Goal: Task Accomplishment & Management: Use online tool/utility

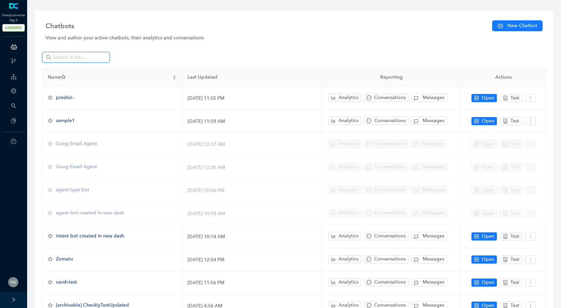
click at [74, 59] on input "text" at bounding box center [76, 57] width 47 height 7
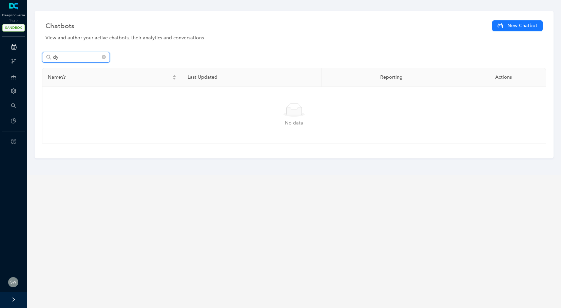
type input "d"
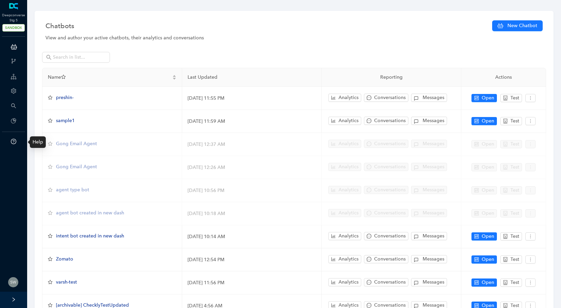
click at [15, 139] on icon "question-circle" at bounding box center [13, 141] width 5 height 5
click at [80, 60] on input "text" at bounding box center [76, 57] width 47 height 7
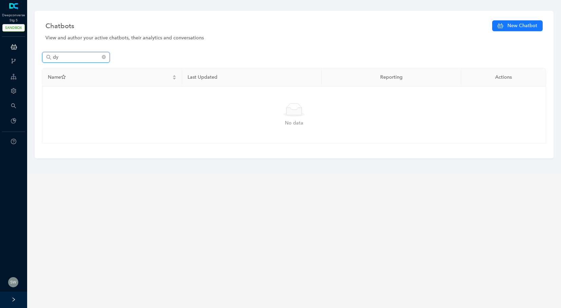
type input "d"
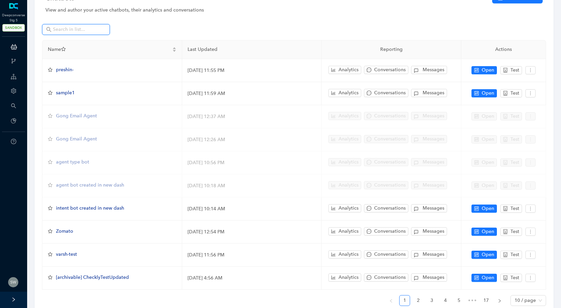
scroll to position [59, 0]
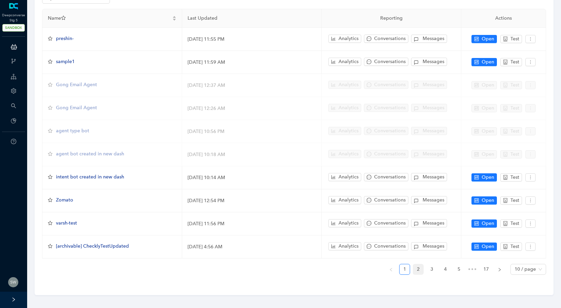
click at [415, 264] on link "2" at bounding box center [418, 269] width 10 height 10
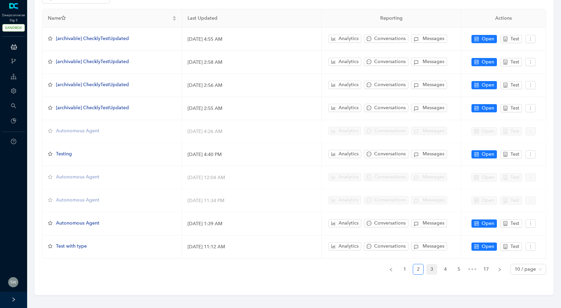
click at [432, 264] on link "3" at bounding box center [431, 269] width 10 height 10
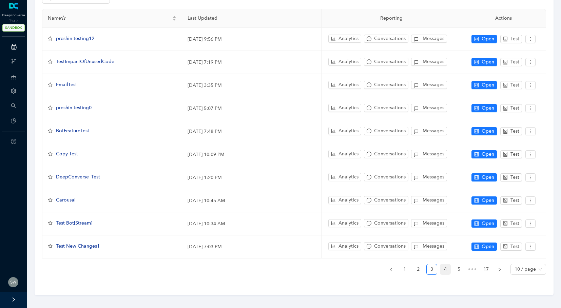
click at [444, 266] on link "4" at bounding box center [445, 269] width 10 height 10
click at [485, 265] on link "17" at bounding box center [486, 269] width 10 height 10
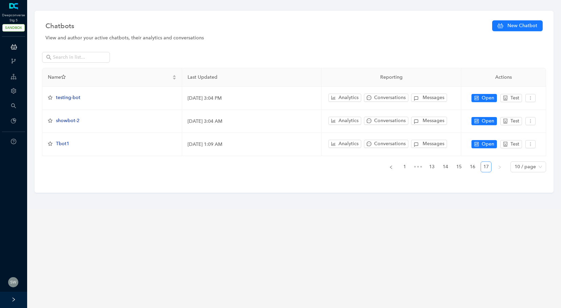
scroll to position [0, 0]
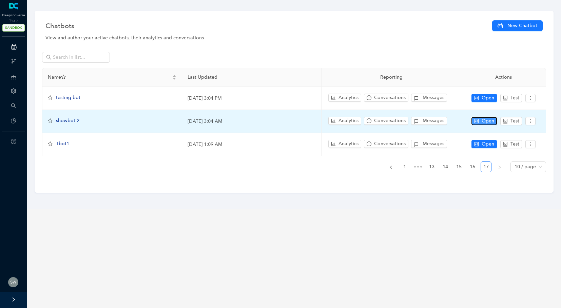
click at [480, 120] on button "Open" at bounding box center [483, 121] width 25 height 8
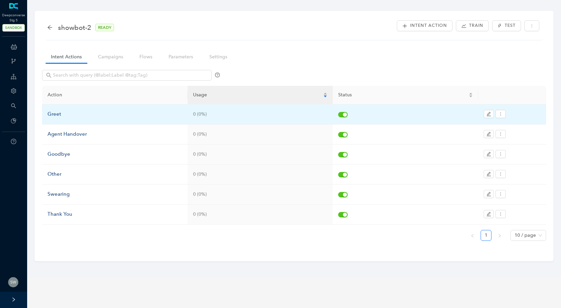
click at [54, 113] on div "Greet" at bounding box center [114, 114] width 135 height 8
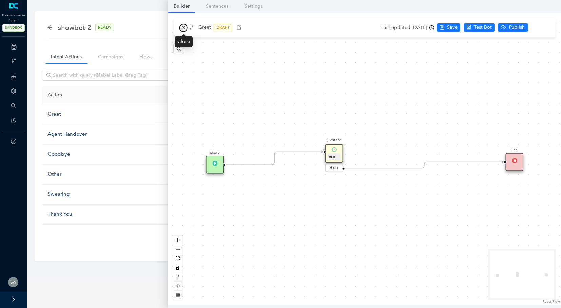
click at [182, 27] on icon "close" at bounding box center [183, 28] width 4 height 4
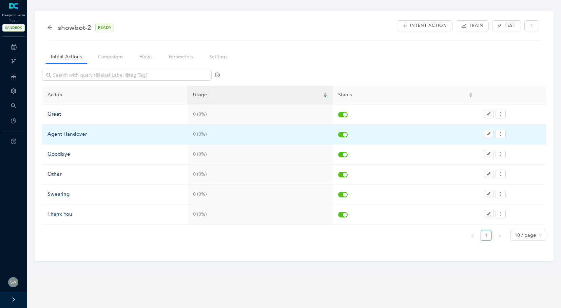
click at [66, 133] on div "Agent Handover" at bounding box center [114, 134] width 135 height 8
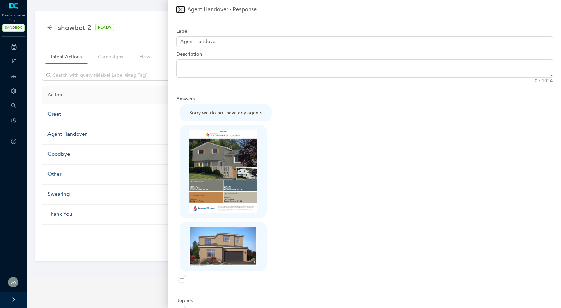
click at [181, 8] on icon "close" at bounding box center [180, 9] width 5 height 5
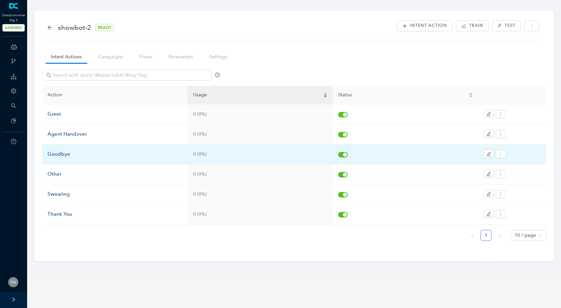
click at [55, 153] on div "Goodbye" at bounding box center [114, 154] width 135 height 8
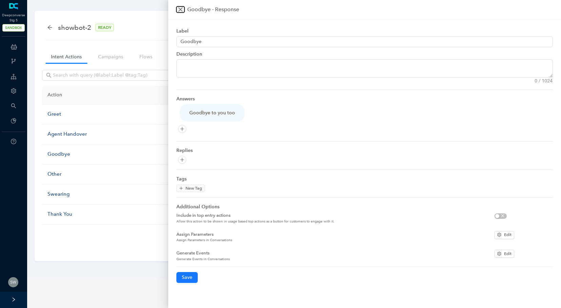
click at [181, 7] on icon "close" at bounding box center [180, 9] width 5 height 5
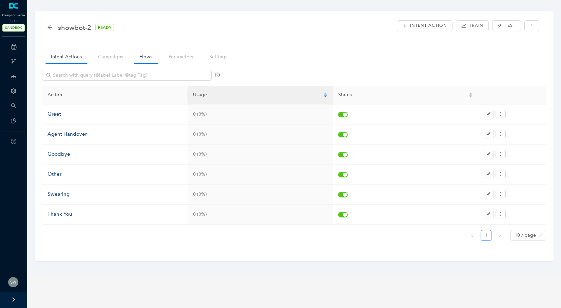
click at [140, 51] on link "Flows" at bounding box center [146, 57] width 24 height 13
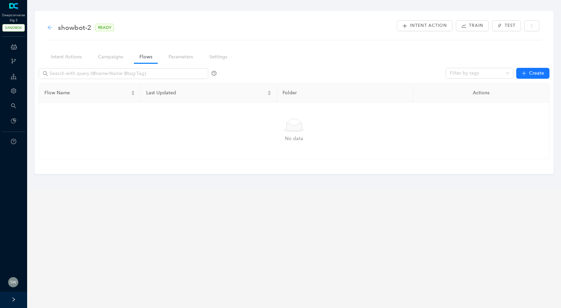
click at [47, 27] on icon "arrow-left" at bounding box center [49, 27] width 5 height 5
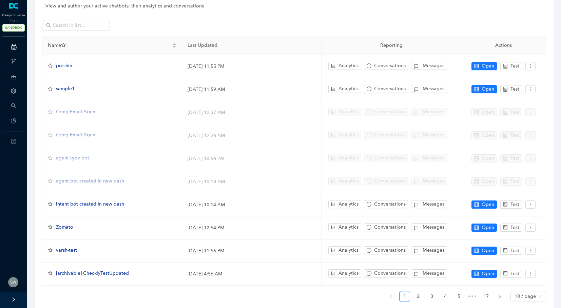
scroll to position [59, 0]
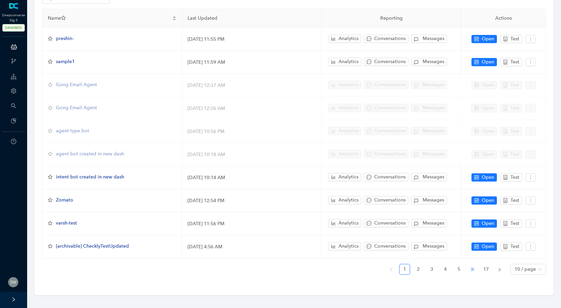
click at [476, 265] on span "•••" at bounding box center [472, 269] width 11 height 11
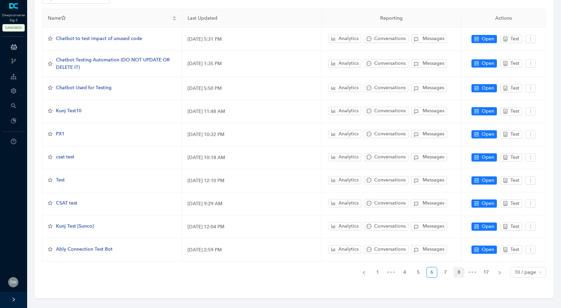
click at [461, 270] on link "8" at bounding box center [459, 272] width 10 height 10
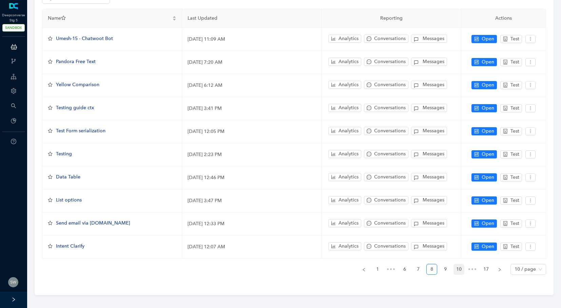
click at [462, 266] on link "10" at bounding box center [459, 269] width 10 height 10
click at [462, 266] on link "12" at bounding box center [459, 269] width 10 height 10
click at [462, 266] on link "14" at bounding box center [459, 269] width 10 height 10
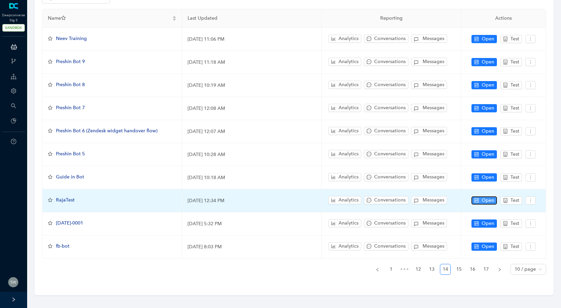
click at [480, 200] on button "Open" at bounding box center [483, 200] width 25 height 8
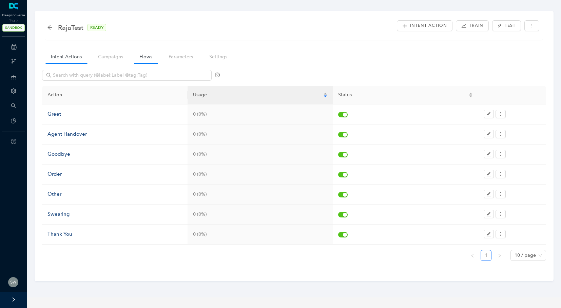
click at [143, 61] on link "Flows" at bounding box center [146, 57] width 24 height 13
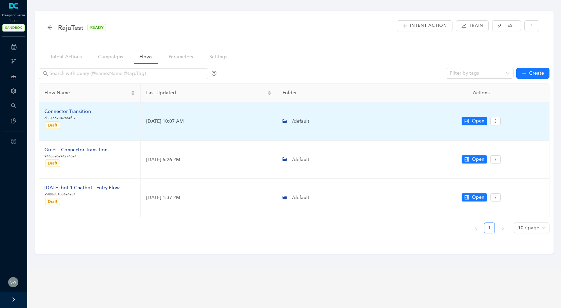
click at [68, 111] on div "Connector Transition" at bounding box center [67, 111] width 46 height 7
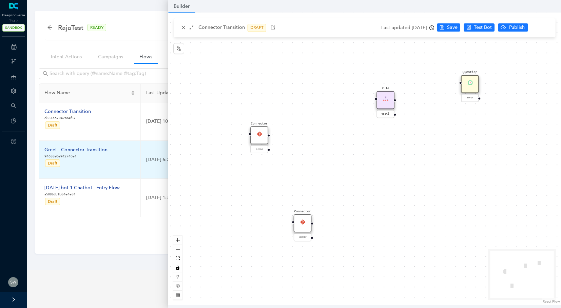
click at [58, 147] on div "Greet - Connector Transition" at bounding box center [75, 149] width 63 height 7
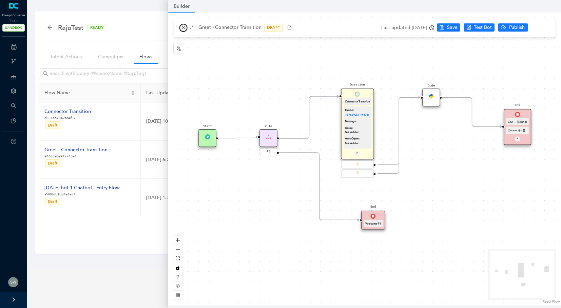
click at [182, 28] on icon "close" at bounding box center [183, 28] width 4 height 4
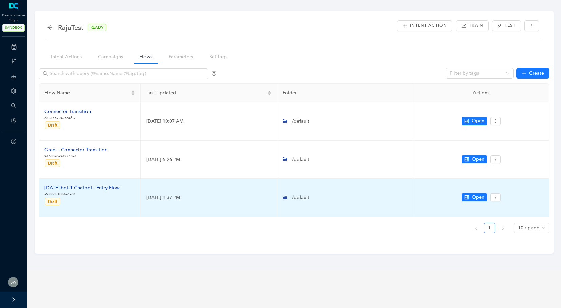
click at [80, 187] on div "raja-bot-1 Chatbot - Entry Flow" at bounding box center [81, 187] width 75 height 7
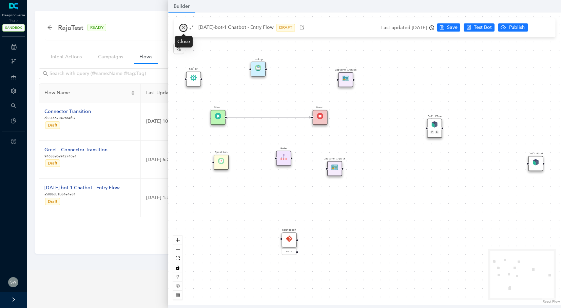
click at [185, 28] on icon "close" at bounding box center [183, 27] width 5 height 5
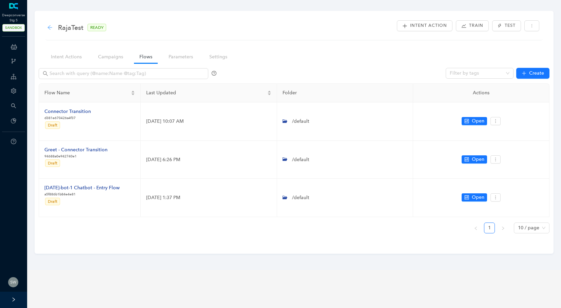
click at [51, 28] on icon "arrow-left" at bounding box center [49, 27] width 5 height 5
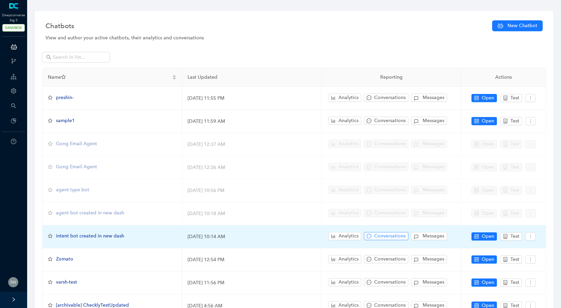
scroll to position [59, 0]
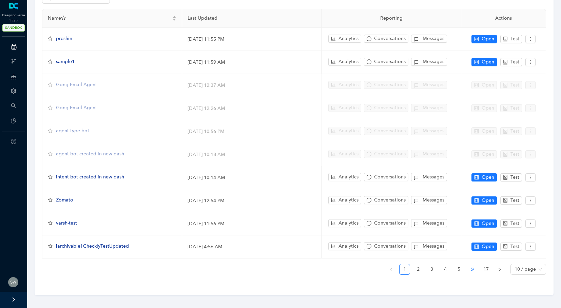
click at [475, 265] on span "•••" at bounding box center [472, 269] width 11 height 11
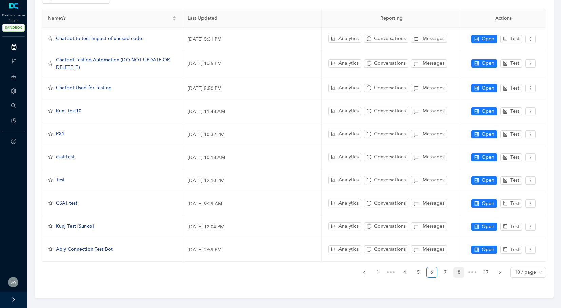
click at [457, 269] on link "8" at bounding box center [459, 272] width 10 height 10
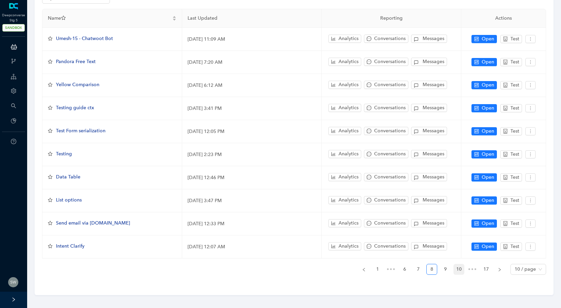
click at [458, 264] on link "10" at bounding box center [459, 269] width 10 height 10
click at [458, 264] on link "12" at bounding box center [459, 269] width 10 height 10
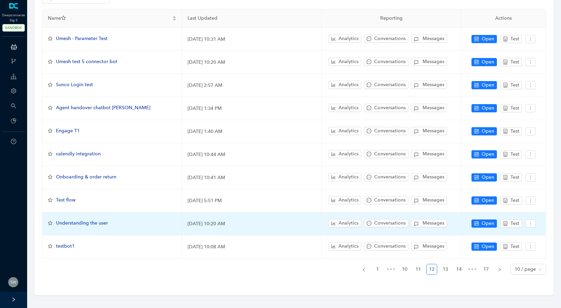
click at [87, 220] on span "Understanding the user" at bounding box center [82, 223] width 52 height 6
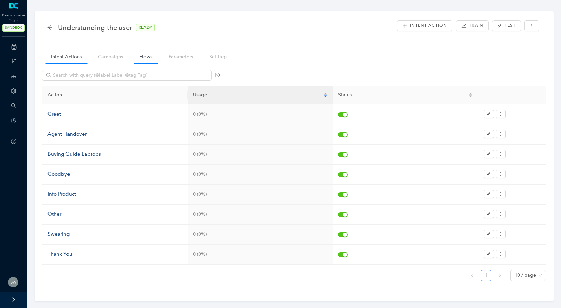
click at [139, 61] on link "Flows" at bounding box center [146, 57] width 24 height 13
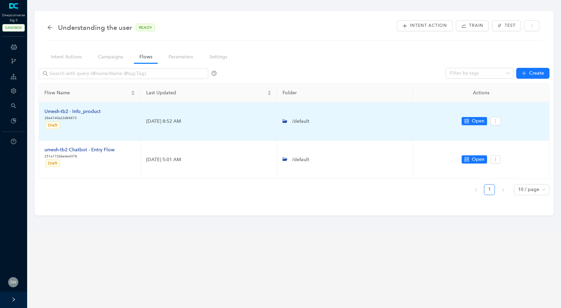
click at [72, 111] on div "Umesh-tb2 - Info_product" at bounding box center [72, 111] width 56 height 7
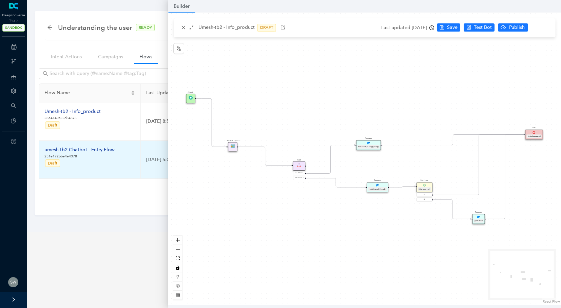
click at [81, 149] on div "umesh-tb2 Chatbot - Entry Flow" at bounding box center [79, 149] width 70 height 7
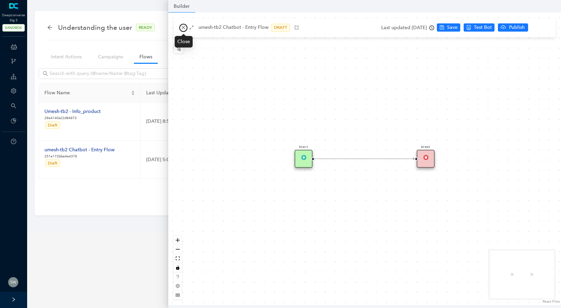
drag, startPoint x: 185, startPoint y: 26, endPoint x: 176, endPoint y: 25, distance: 9.9
click at [185, 26] on icon "close" at bounding box center [183, 27] width 5 height 5
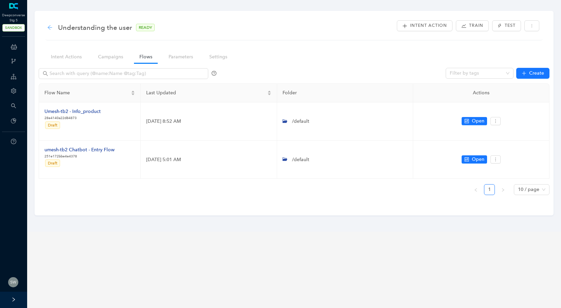
click at [52, 26] on icon "arrow-left" at bounding box center [49, 27] width 5 height 5
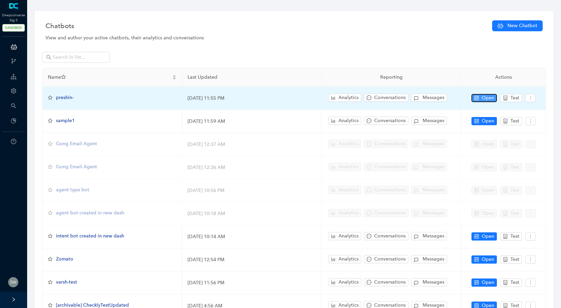
click at [484, 96] on span "Open" at bounding box center [487, 97] width 13 height 7
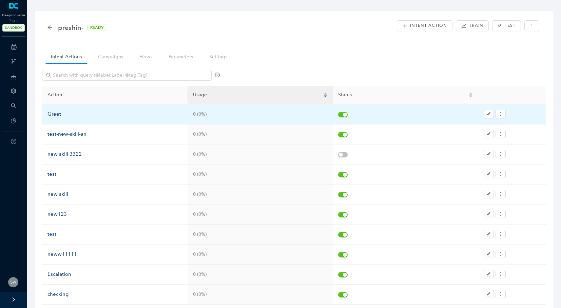
click at [57, 114] on div "Greet" at bounding box center [114, 114] width 135 height 8
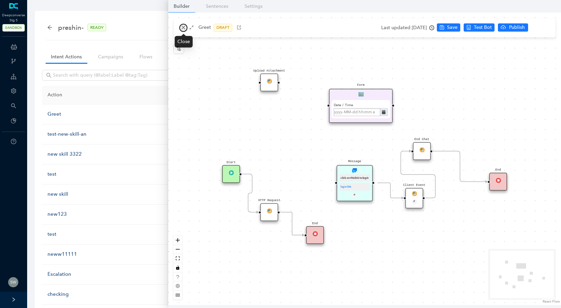
click at [184, 28] on icon "close" at bounding box center [183, 27] width 5 height 5
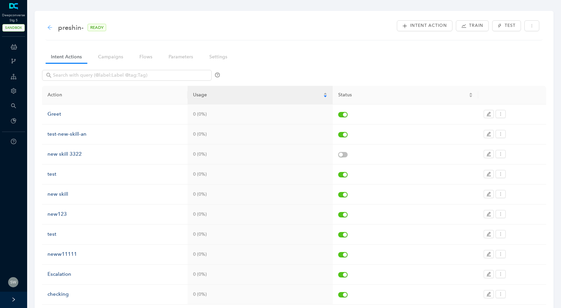
click at [52, 27] on icon "arrow-left" at bounding box center [49, 27] width 5 height 5
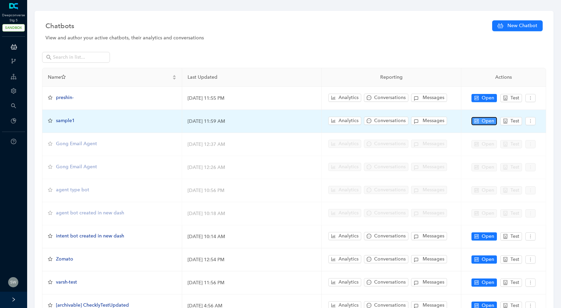
click at [488, 121] on span "Open" at bounding box center [487, 120] width 13 height 7
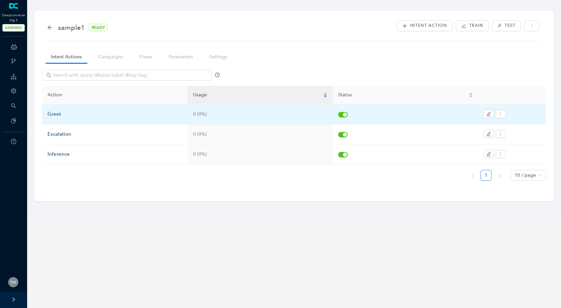
click at [60, 115] on div "Greet" at bounding box center [114, 114] width 135 height 8
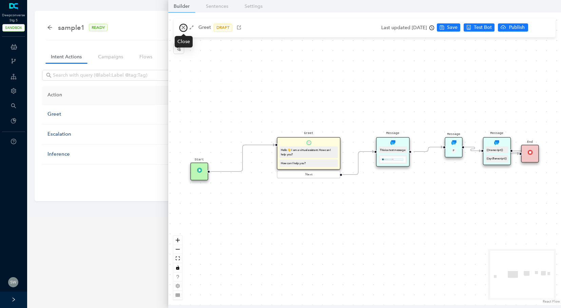
click at [185, 25] on icon "close" at bounding box center [183, 27] width 5 height 5
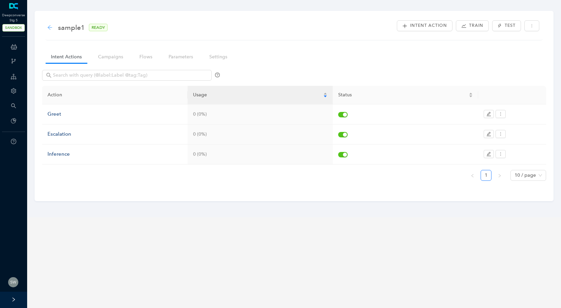
click at [51, 26] on icon "arrow-left" at bounding box center [49, 27] width 5 height 5
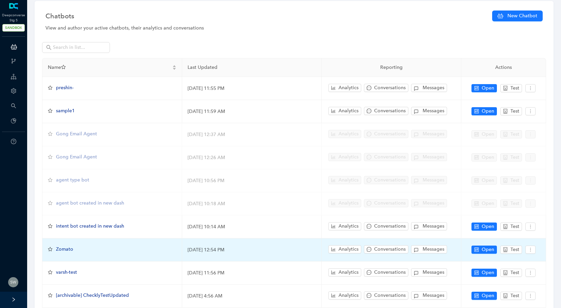
scroll to position [5, 0]
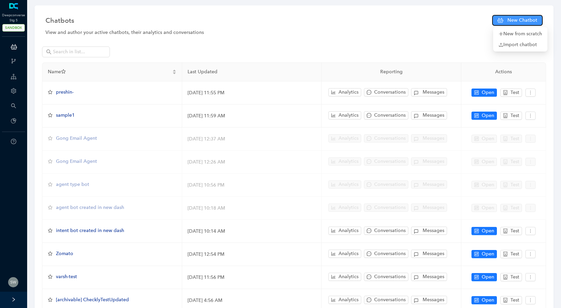
click at [511, 21] on span "New Chatbot" at bounding box center [522, 20] width 30 height 7
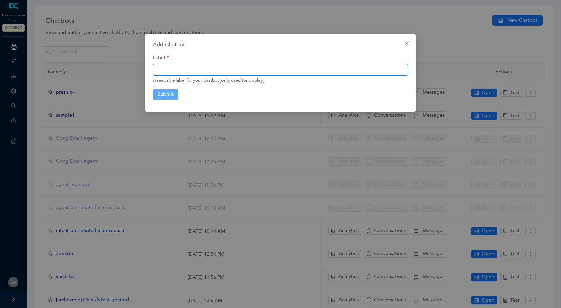
click at [217, 74] on input "text" at bounding box center [280, 70] width 255 height 12
type input "TestingBasicFeature"
click at [163, 96] on button "Submit" at bounding box center [165, 94] width 25 height 10
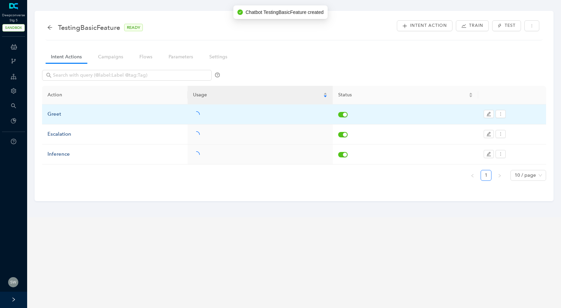
click at [55, 115] on div "Greet" at bounding box center [114, 114] width 135 height 8
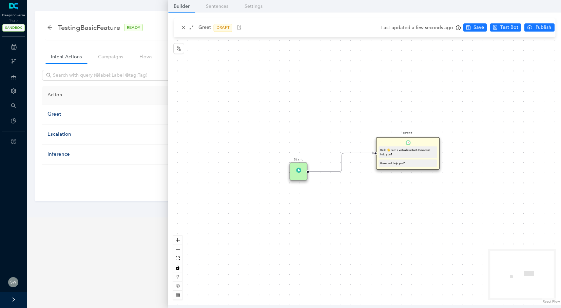
click at [405, 151] on div "Hello 👋 I am a virtual assistant. How can I help you?" at bounding box center [408, 151] width 56 height 9
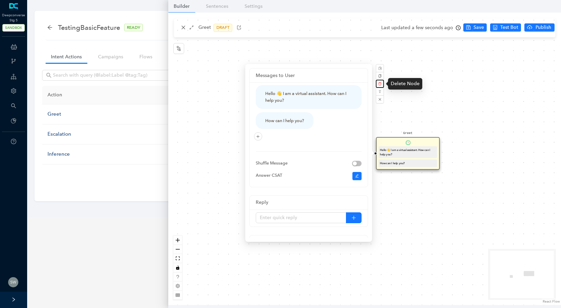
click at [379, 86] on button "button" at bounding box center [380, 84] width 8 height 8
click at [411, 65] on button "Yes" at bounding box center [416, 68] width 13 height 8
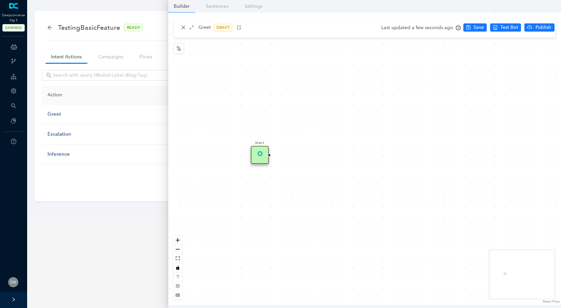
drag, startPoint x: 310, startPoint y: 171, endPoint x: 260, endPoint y: 157, distance: 51.6
click at [260, 157] on div "Start" at bounding box center [364, 159] width 393 height 292
drag, startPoint x: 260, startPoint y: 158, endPoint x: 271, endPoint y: 145, distance: 16.9
click at [271, 145] on div "Start" at bounding box center [364, 159] width 393 height 292
drag, startPoint x: 269, startPoint y: 143, endPoint x: 289, endPoint y: 136, distance: 21.5
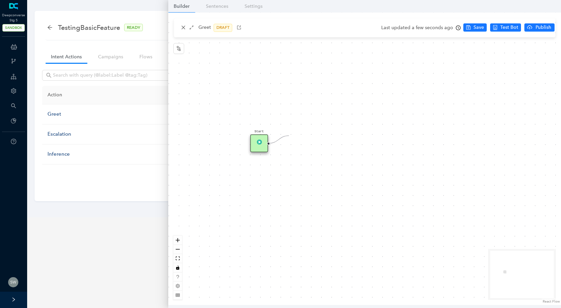
click at [289, 136] on div "Start" at bounding box center [364, 159] width 393 height 292
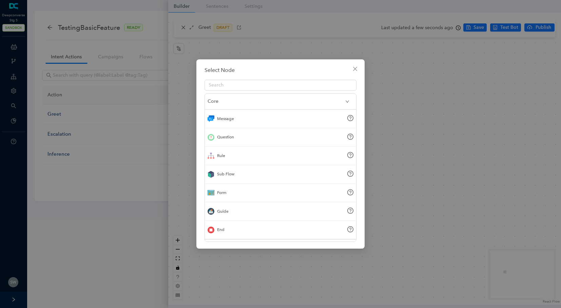
click at [259, 124] on div "Message" at bounding box center [280, 118] width 151 height 19
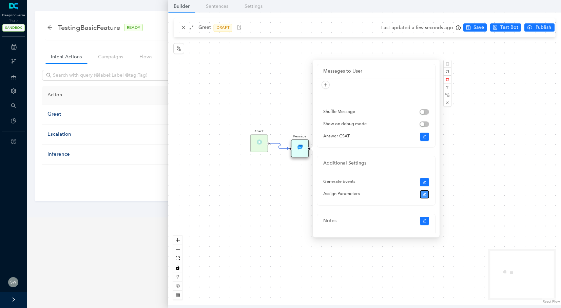
click at [423, 192] on icon "edit" at bounding box center [424, 194] width 4 height 4
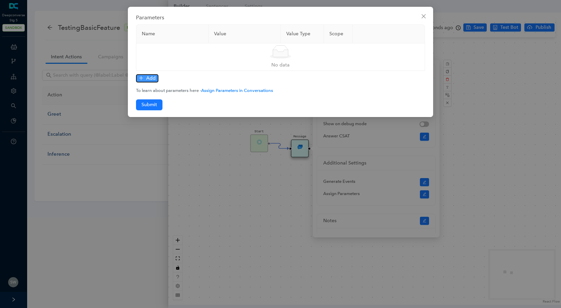
click at [147, 79] on span "Add" at bounding box center [150, 78] width 9 height 7
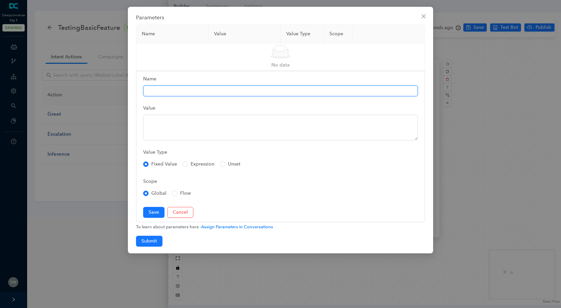
click at [154, 88] on input "Name" at bounding box center [280, 90] width 275 height 11
click at [182, 93] on input "Name" at bounding box center [280, 90] width 275 height 11
type input "messages"
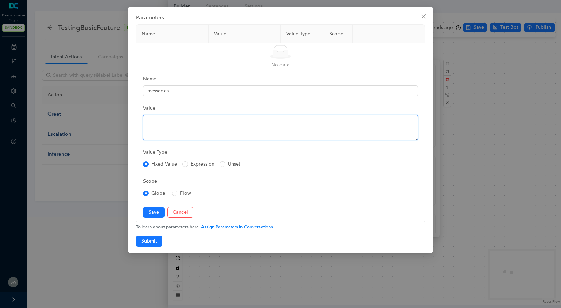
click at [153, 129] on textarea "Value" at bounding box center [280, 128] width 275 height 26
type textarea "test"
click at [151, 212] on span "Save" at bounding box center [153, 211] width 11 height 7
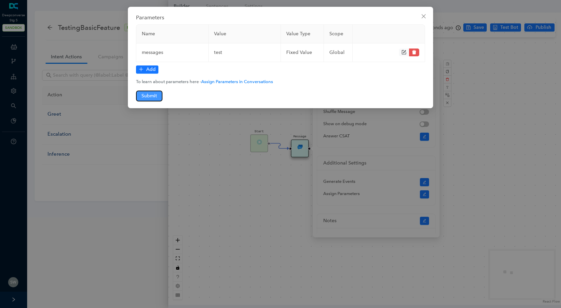
click at [153, 94] on span "Submit" at bounding box center [149, 95] width 16 height 7
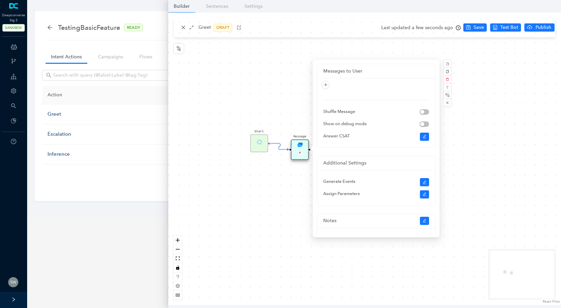
click at [262, 88] on div "Start Message P" at bounding box center [364, 159] width 393 height 292
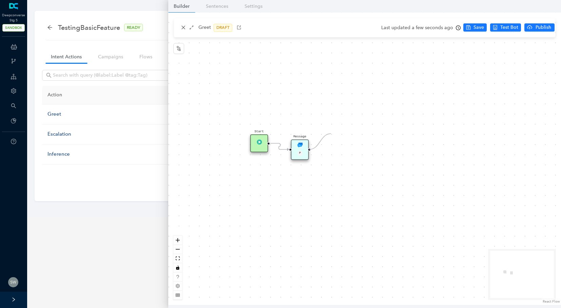
drag, startPoint x: 309, startPoint y: 149, endPoint x: 331, endPoint y: 134, distance: 26.7
click at [331, 134] on div "Start Message P" at bounding box center [364, 159] width 393 height 292
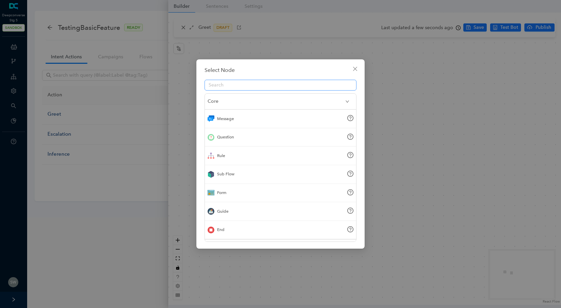
click at [244, 83] on input "text" at bounding box center [277, 84] width 138 height 7
type input "dy"
click at [247, 124] on div "Dynamic Messages" at bounding box center [280, 118] width 151 height 19
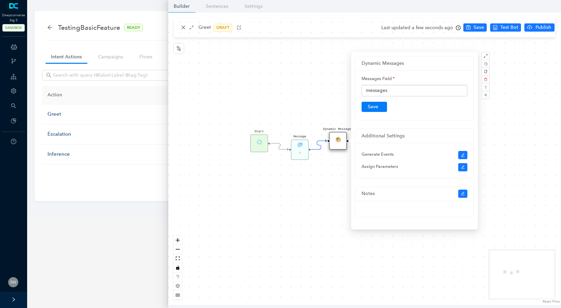
click at [317, 101] on div "Start Message P Dynamic Messages" at bounding box center [364, 159] width 393 height 292
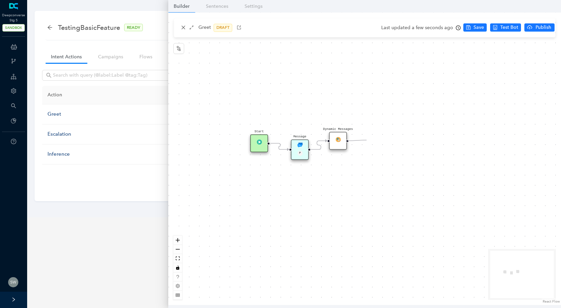
drag, startPoint x: 347, startPoint y: 140, endPoint x: 366, endPoint y: 140, distance: 19.0
click at [366, 140] on div "Start Message P Dynamic Messages" at bounding box center [364, 159] width 393 height 292
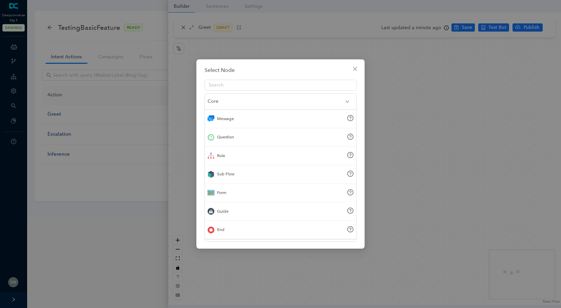
click at [227, 228] on div "End" at bounding box center [280, 230] width 151 height 19
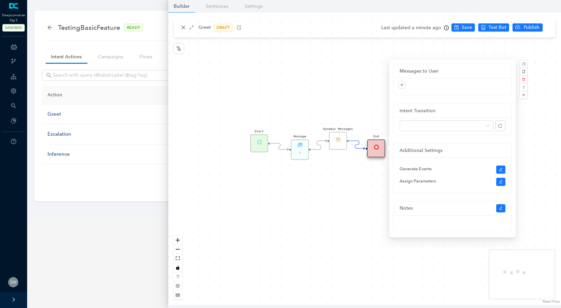
click at [456, 31] on div "Start Message P Dynamic Messages End" at bounding box center [364, 159] width 393 height 292
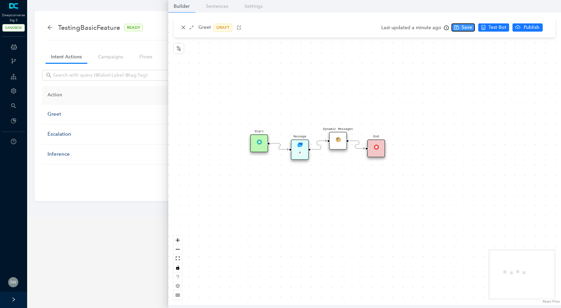
click at [456, 31] on button "Save" at bounding box center [462, 27] width 23 height 8
click at [530, 25] on button "Publish" at bounding box center [539, 27] width 30 height 8
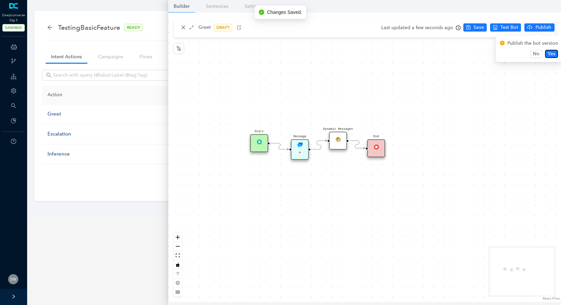
click at [547, 52] on span "Yes" at bounding box center [550, 53] width 7 height 7
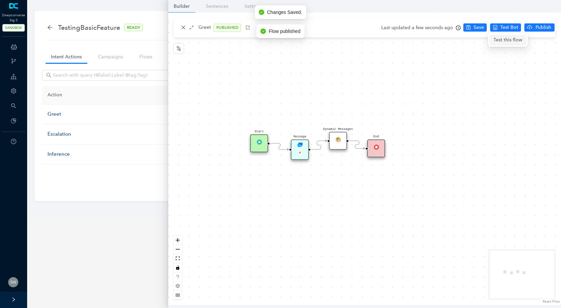
click at [507, 37] on span "Test this flow" at bounding box center [507, 39] width 29 height 7
click at [302, 144] on div "Message P" at bounding box center [300, 149] width 18 height 20
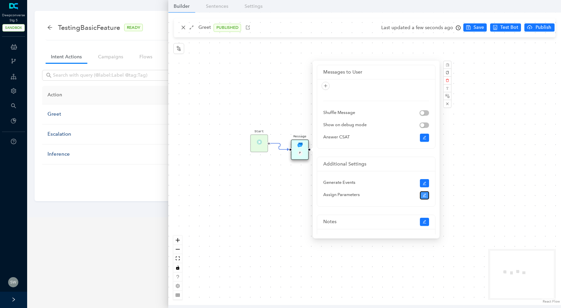
click at [425, 196] on icon "edit" at bounding box center [424, 195] width 4 height 4
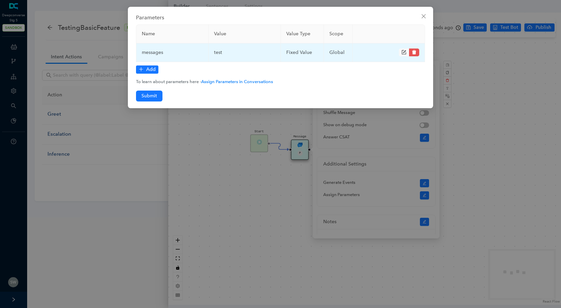
click at [227, 52] on td "test" at bounding box center [244, 52] width 72 height 19
click at [403, 53] on icon "form" at bounding box center [404, 51] width 3 height 3
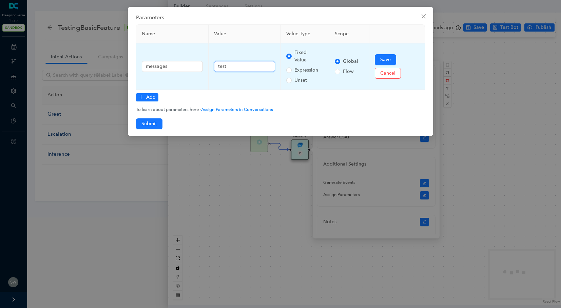
click at [233, 66] on input "test" at bounding box center [244, 66] width 61 height 11
click at [288, 68] on input "Expression" at bounding box center [288, 69] width 5 height 5
radio input "true"
radio input "false"
click at [286, 78] on input "Unset" at bounding box center [288, 80] width 5 height 5
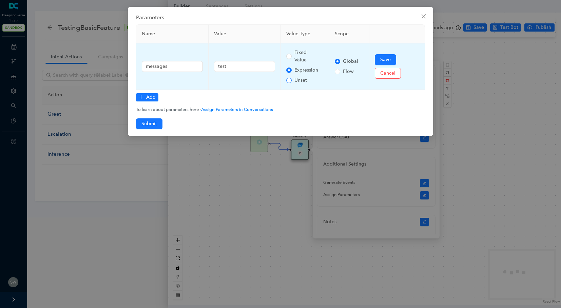
radio input "true"
radio input "false"
click at [288, 56] on input "Fixed Value" at bounding box center [288, 56] width 5 height 5
radio input "true"
radio input "false"
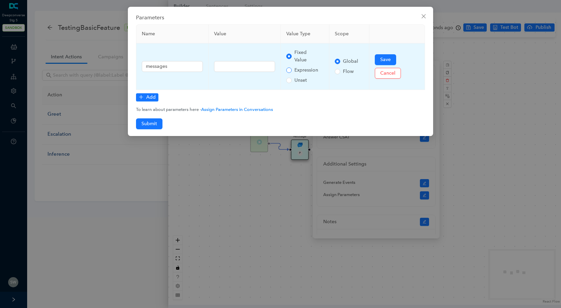
click at [290, 71] on input "Expression" at bounding box center [288, 69] width 5 height 5
radio input "true"
click at [290, 58] on input "Fixed Value" at bounding box center [288, 56] width 5 height 5
radio input "true"
radio input "false"
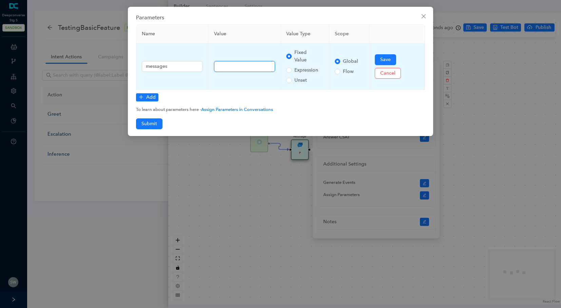
click at [231, 66] on input "text" at bounding box center [244, 66] width 61 height 11
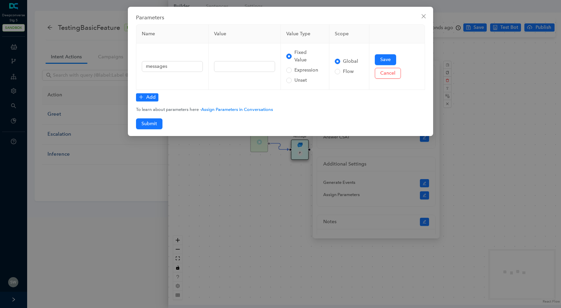
click at [335, 90] on div "Name Value Value Type Scope messages Fixed Value Expression Unset Global Flow S…" at bounding box center [280, 76] width 289 height 105
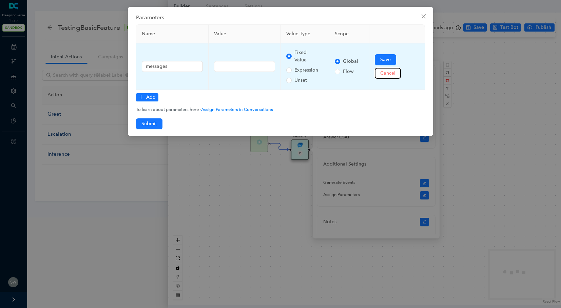
click at [381, 76] on span "Cancel" at bounding box center [387, 72] width 15 height 7
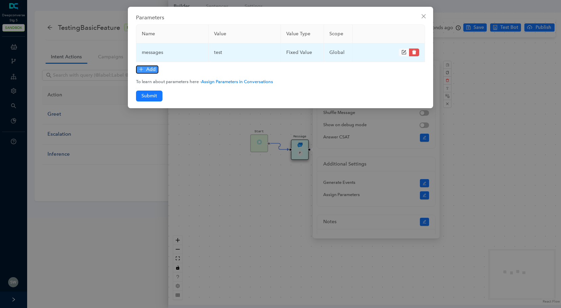
click at [142, 67] on icon "plus" at bounding box center [141, 69] width 5 height 5
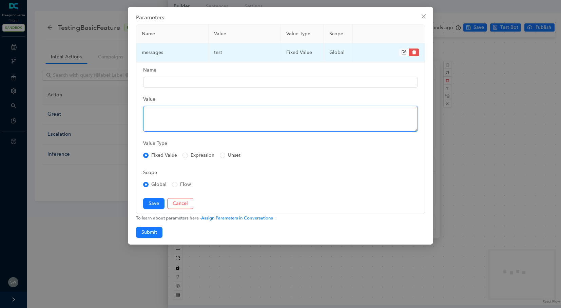
click at [160, 113] on textarea "Value" at bounding box center [280, 119] width 275 height 26
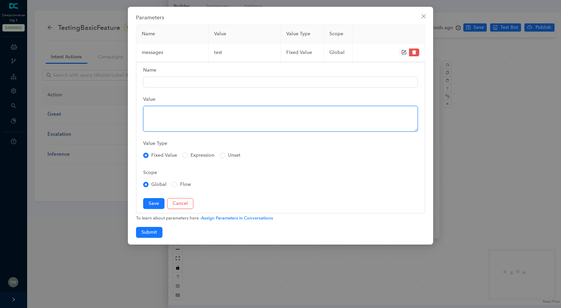
click at [170, 120] on textarea "Value" at bounding box center [280, 119] width 275 height 26
click at [166, 123] on textarea "Value" at bounding box center [280, 119] width 275 height 26
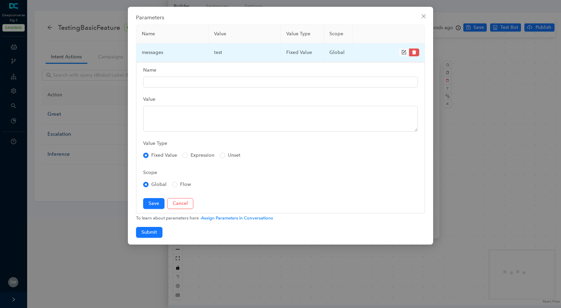
click at [403, 54] on icon "form" at bounding box center [403, 52] width 5 height 5
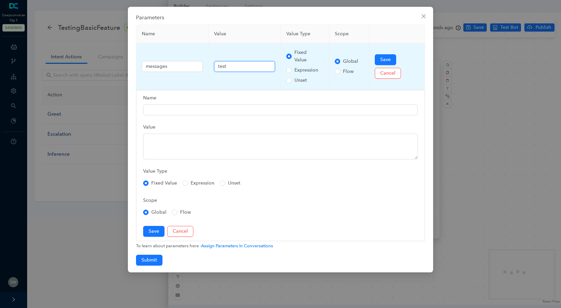
click at [235, 68] on input "test" at bounding box center [244, 66] width 61 height 11
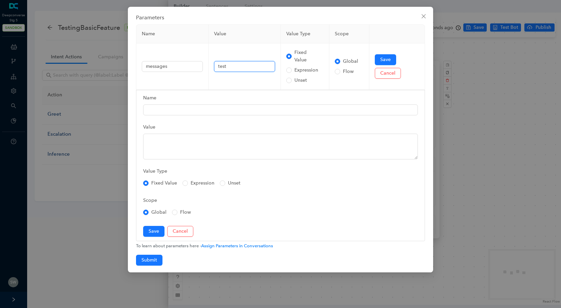
type input "Test Suite: CSAT Rating Operators TC ID Test Case Title Preconditions Test Step…"
click at [156, 235] on button "Save" at bounding box center [153, 231] width 21 height 11
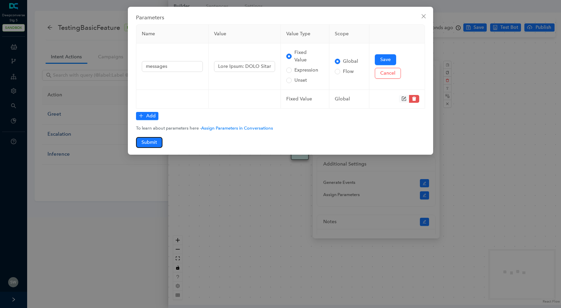
click at [159, 142] on button "Submit" at bounding box center [149, 142] width 26 height 11
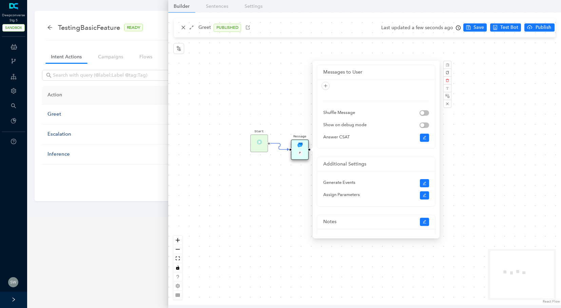
click at [471, 30] on div "Start Message P Dynamic Messages End" at bounding box center [364, 159] width 393 height 292
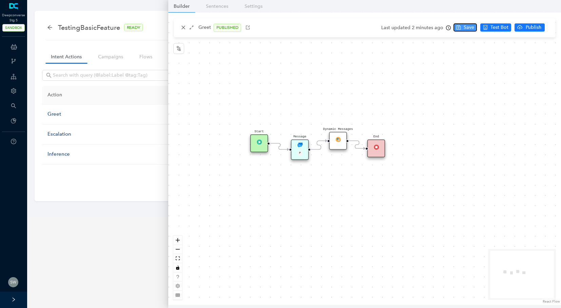
click at [463, 28] on span "Save" at bounding box center [468, 27] width 11 height 7
click at [298, 155] on div "P" at bounding box center [300, 154] width 12 height 6
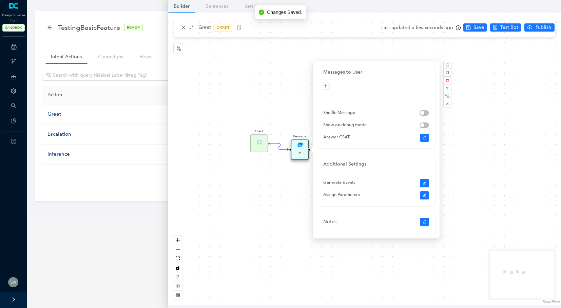
click at [294, 110] on div "Start Message P Dynamic Messages End" at bounding box center [364, 159] width 393 height 292
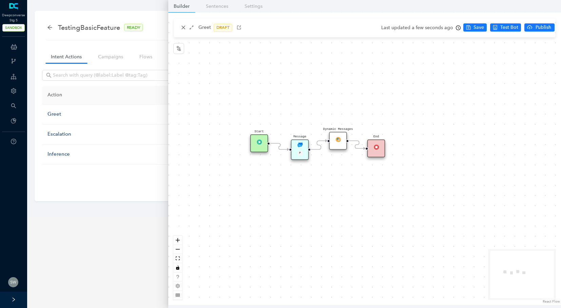
click at [300, 144] on img at bounding box center [299, 144] width 5 height 5
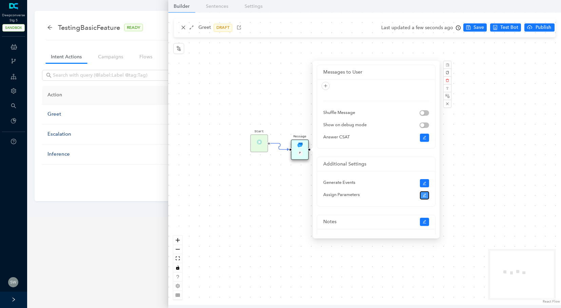
click at [422, 193] on icon "edit" at bounding box center [424, 195] width 4 height 4
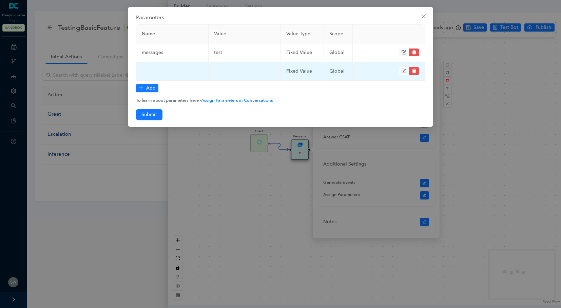
click at [415, 71] on icon "delete" at bounding box center [414, 71] width 4 height 4
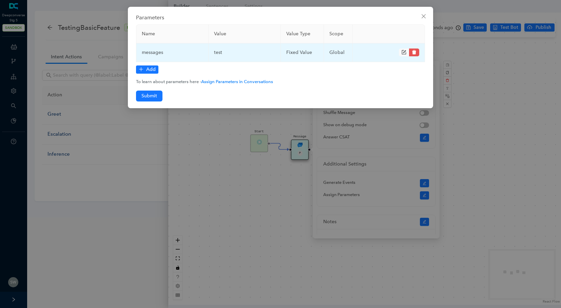
click at [404, 52] on icon "form" at bounding box center [403, 52] width 5 height 5
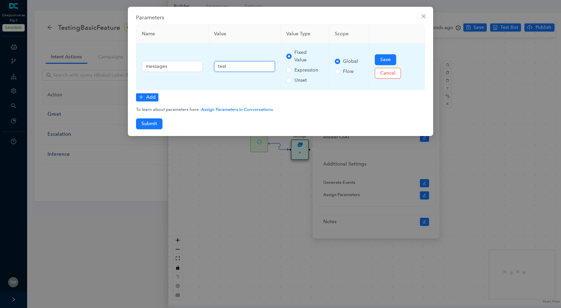
click at [244, 69] on input "test" at bounding box center [244, 66] width 61 height 11
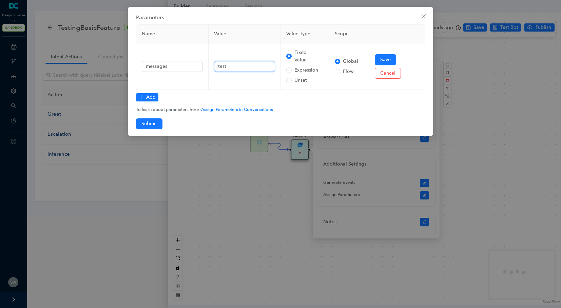
type input "Test Suite: CSAT Rating Operators TC ID Test Case Title Preconditions Test Step…"
click at [149, 124] on span "Submit" at bounding box center [149, 123] width 16 height 7
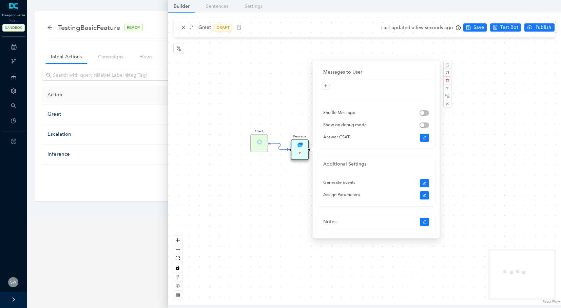
click at [474, 29] on div "Start Message P Dynamic Messages End" at bounding box center [364, 159] width 393 height 292
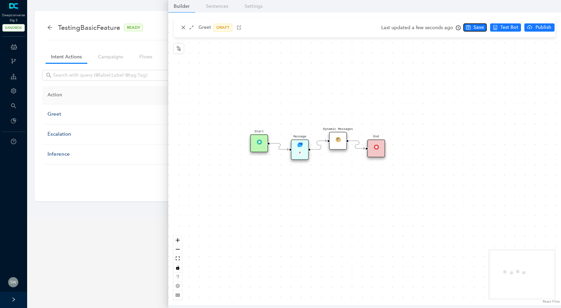
click at [474, 29] on span "Save" at bounding box center [478, 27] width 11 height 7
click at [299, 147] on img at bounding box center [299, 144] width 5 height 5
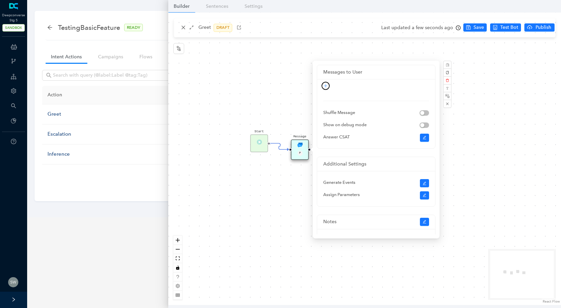
click at [324, 83] on button "button" at bounding box center [325, 86] width 8 height 8
click at [424, 195] on icon "edit" at bounding box center [424, 195] width 4 height 4
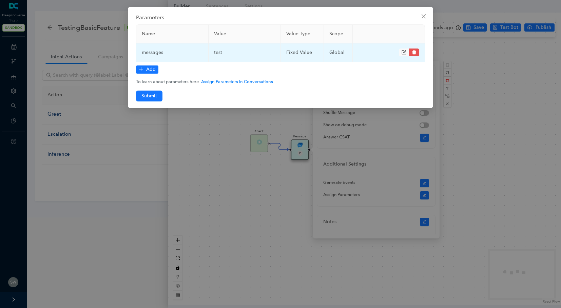
click at [416, 55] on icon "delete" at bounding box center [414, 52] width 5 height 5
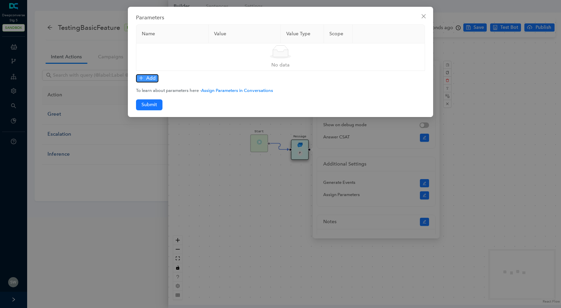
click at [151, 77] on span "Add" at bounding box center [150, 78] width 9 height 7
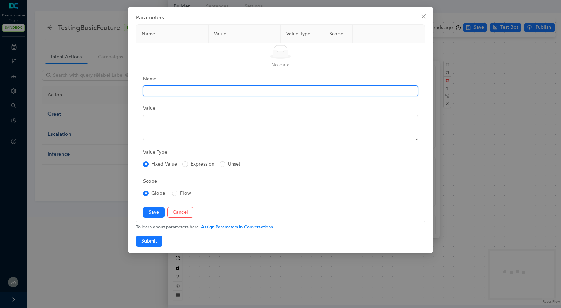
click at [160, 87] on input "Name" at bounding box center [280, 90] width 275 height 11
click at [166, 92] on input "Name" at bounding box center [280, 90] width 275 height 11
type input "messages"
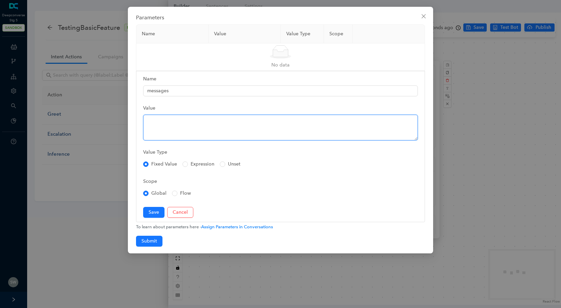
click at [194, 120] on textarea "Value" at bounding box center [280, 128] width 275 height 26
type textarea "t"
click at [160, 123] on textarea "Value" at bounding box center [280, 128] width 275 height 26
paste textarea "In today's fast-paced world, effective communication is more important than eve…"
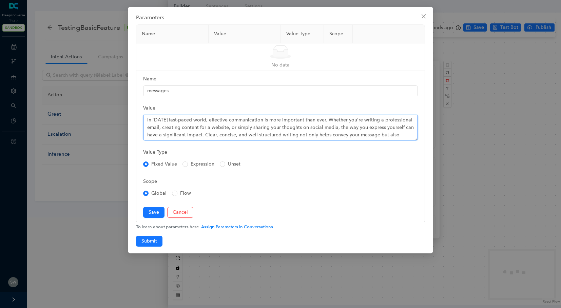
scroll to position [5, 0]
type textarea "In today's fast-paced world, effective communication is more important than eve…"
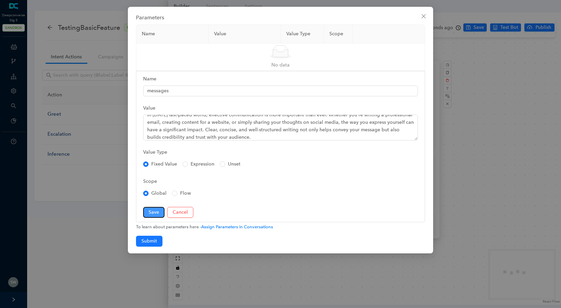
click at [155, 214] on span "Save" at bounding box center [153, 211] width 11 height 7
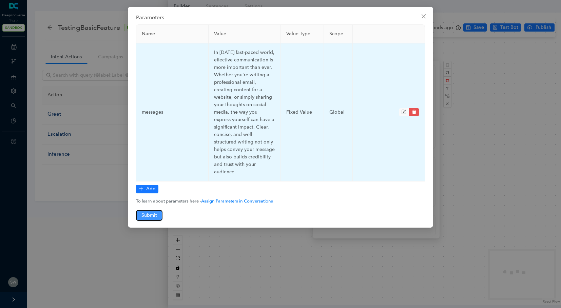
click at [151, 212] on span "Submit" at bounding box center [149, 215] width 16 height 7
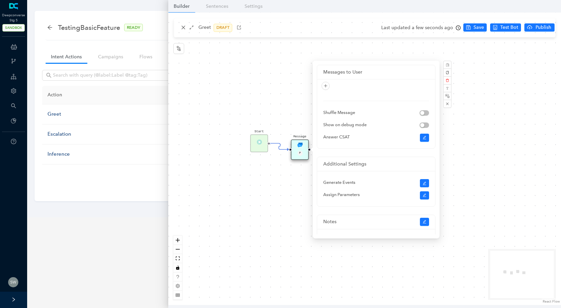
click at [471, 27] on div "Start Message P Dynamic Messages End" at bounding box center [364, 159] width 393 height 292
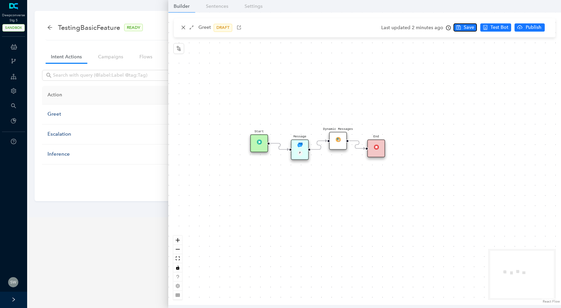
click at [471, 27] on span "Save" at bounding box center [468, 27] width 11 height 7
click at [532, 31] on button "Publish" at bounding box center [539, 27] width 30 height 8
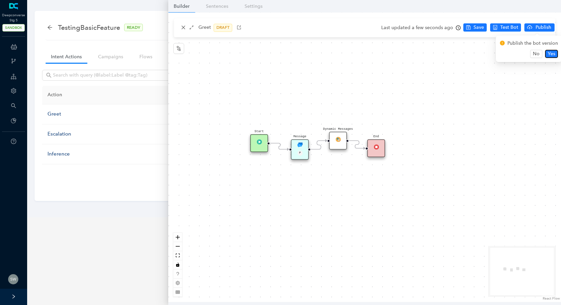
drag, startPoint x: 546, startPoint y: 52, endPoint x: 539, endPoint y: 47, distance: 9.2
click at [546, 52] on button "Yes" at bounding box center [551, 54] width 13 height 8
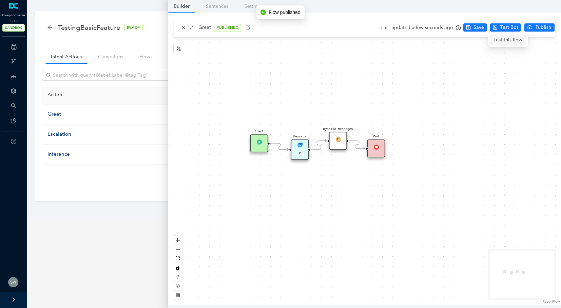
click at [511, 38] on span "Test this flow" at bounding box center [507, 39] width 29 height 7
click at [181, 26] on icon "close" at bounding box center [183, 27] width 5 height 5
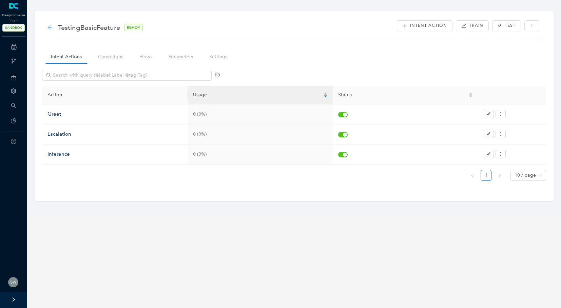
click at [47, 26] on icon "arrow-left" at bounding box center [49, 27] width 5 height 5
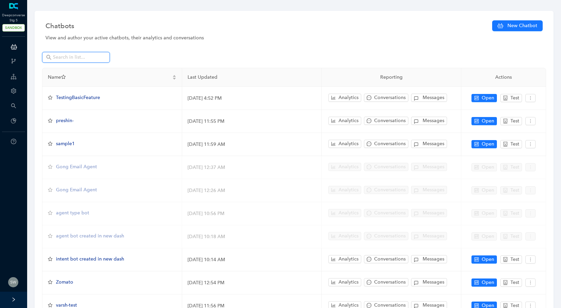
click at [61, 57] on input "text" at bounding box center [76, 57] width 47 height 7
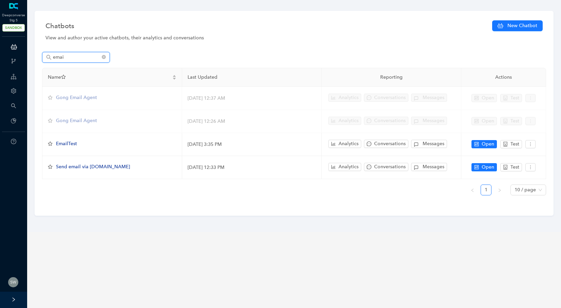
type input "emai"
click at [89, 98] on table "Name Last Updated Reporting Actions Gong Email Agent April 14, 2025 12:37 AM An…" at bounding box center [293, 123] width 503 height 111
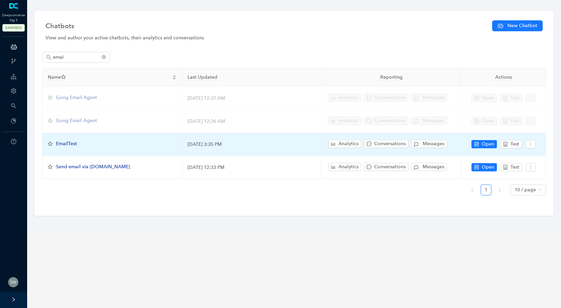
click at [67, 144] on span "EmailTest" at bounding box center [66, 144] width 21 height 6
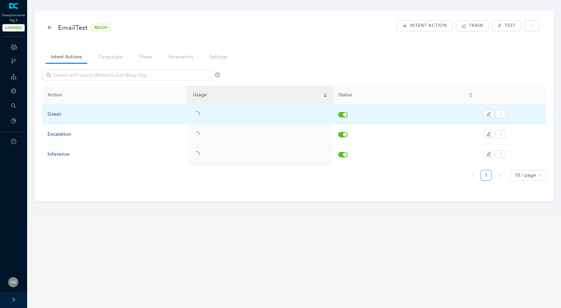
click at [60, 117] on div "Greet" at bounding box center [114, 114] width 135 height 8
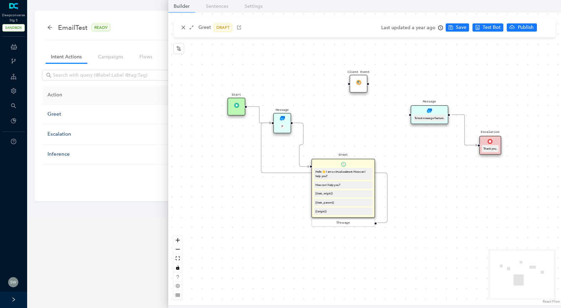
drag, startPoint x: 312, startPoint y: 186, endPoint x: 357, endPoint y: 174, distance: 46.0
click at [357, 174] on div "Hello 👋 I am a virtual assistant. How can I help you?" at bounding box center [343, 173] width 56 height 9
click at [184, 26] on icon "close" at bounding box center [183, 28] width 4 height 4
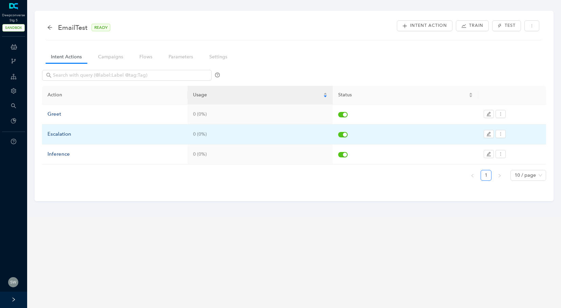
click at [55, 134] on div "Escalation" at bounding box center [114, 134] width 135 height 8
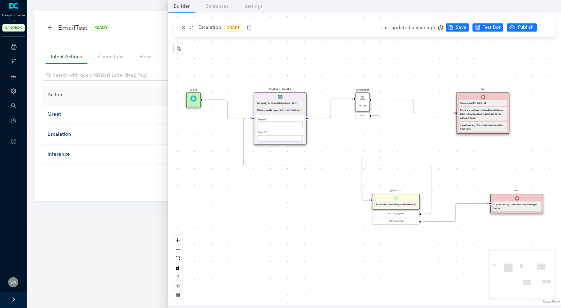
click at [366, 99] on div "Connector P E" at bounding box center [362, 101] width 15 height 19
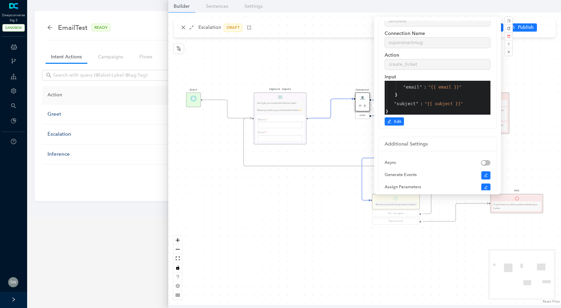
scroll to position [43, 0]
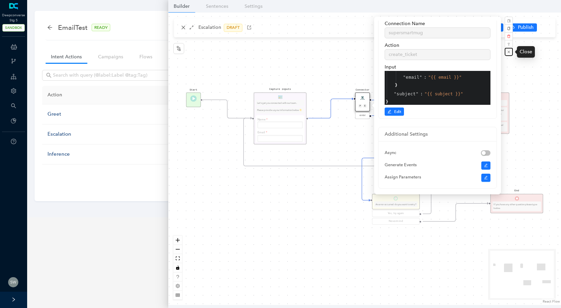
drag, startPoint x: 505, startPoint y: 52, endPoint x: 501, endPoint y: 54, distance: 4.0
click at [505, 52] on button "button" at bounding box center [508, 52] width 8 height 8
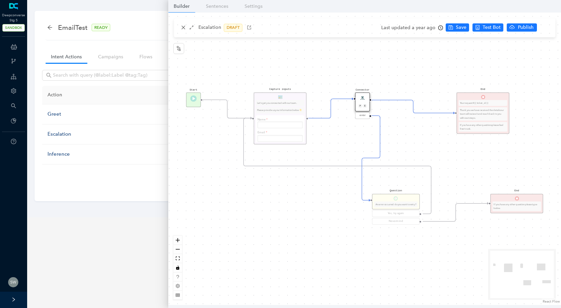
scroll to position [0, 0]
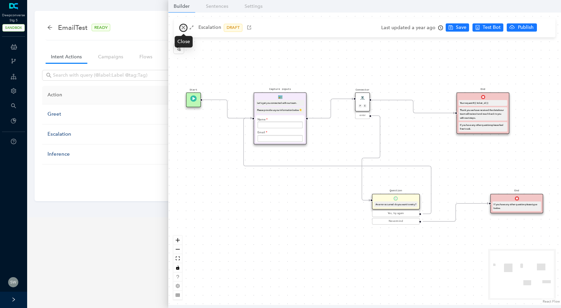
click at [183, 28] on icon "close" at bounding box center [183, 28] width 4 height 4
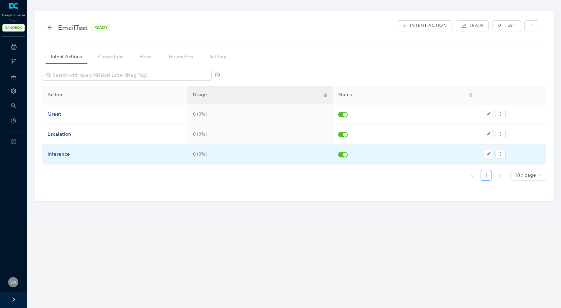
click at [63, 155] on div "Inference" at bounding box center [114, 154] width 135 height 8
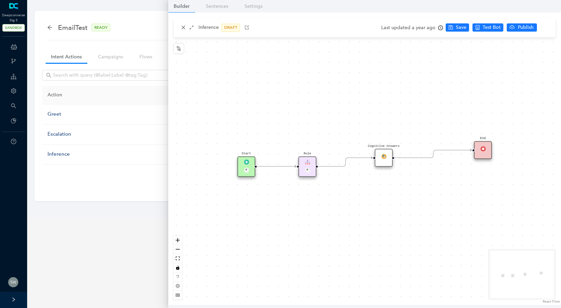
click at [380, 156] on div "Cognitive Answers" at bounding box center [384, 158] width 18 height 18
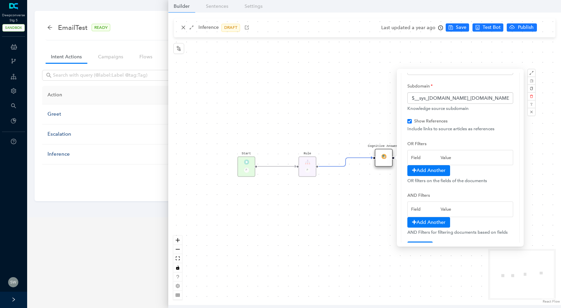
scroll to position [42, 0]
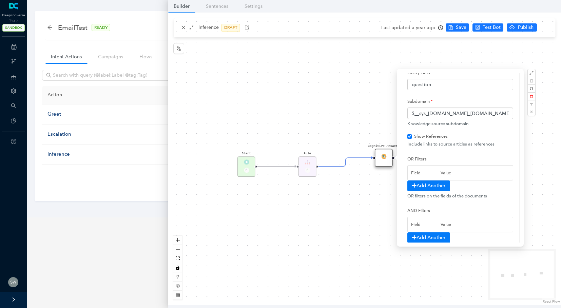
checkbox input "true"
click at [309, 164] on div "Rule P" at bounding box center [307, 166] width 18 height 20
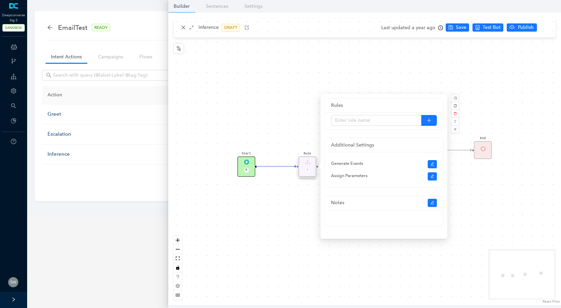
click at [286, 60] on div "Start P Rule P Cognitive Answers End" at bounding box center [364, 159] width 393 height 292
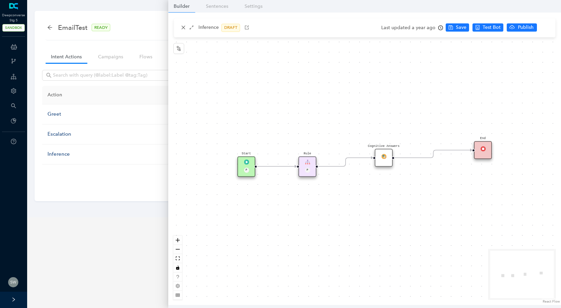
click at [384, 155] on img at bounding box center [383, 156] width 5 height 5
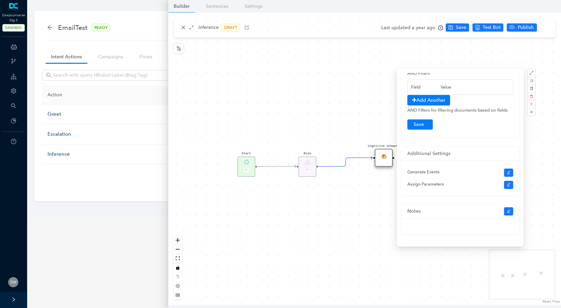
scroll to position [37, 0]
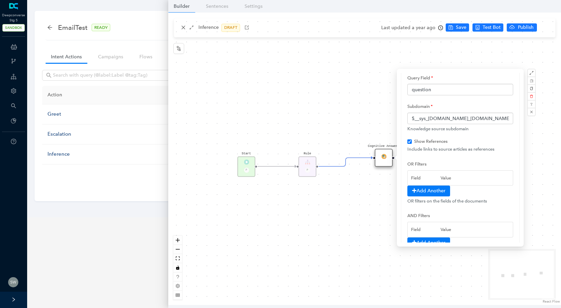
click at [182, 29] on div "Start P Rule P Cognitive Answers End" at bounding box center [364, 159] width 393 height 292
checkbox input "true"
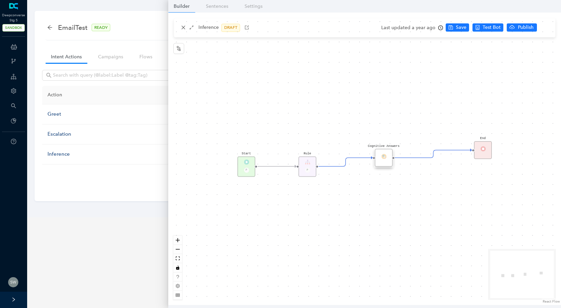
scroll to position [0, 0]
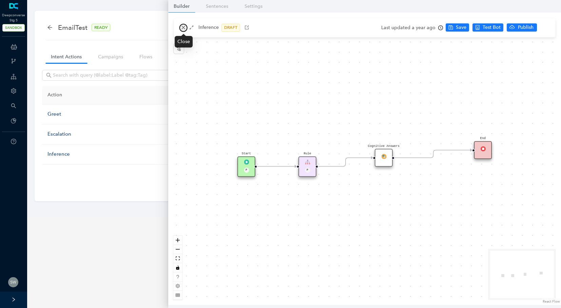
click at [184, 27] on icon "close" at bounding box center [183, 27] width 5 height 5
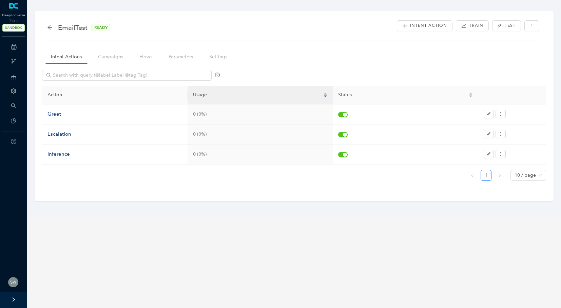
click at [118, 66] on nav "Intent Actions Campaigns Flows Parameters Settings" at bounding box center [141, 56] width 199 height 19
click at [109, 56] on link "Campaigns" at bounding box center [111, 57] width 36 height 13
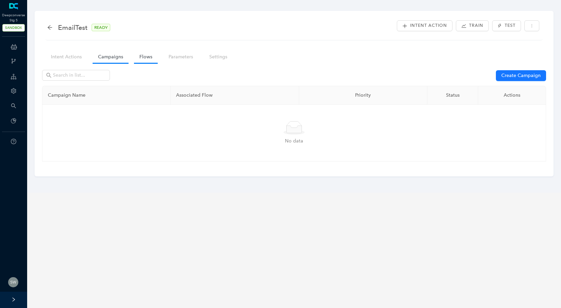
click at [151, 59] on link "Flows" at bounding box center [146, 57] width 24 height 13
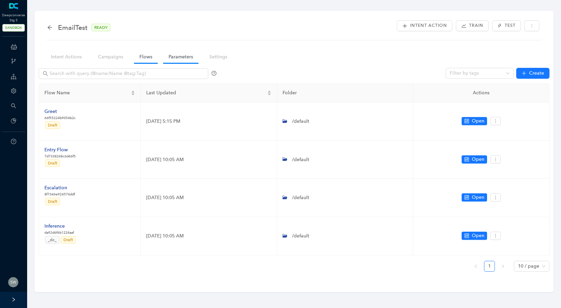
click at [174, 59] on link "Parameters" at bounding box center [180, 57] width 35 height 13
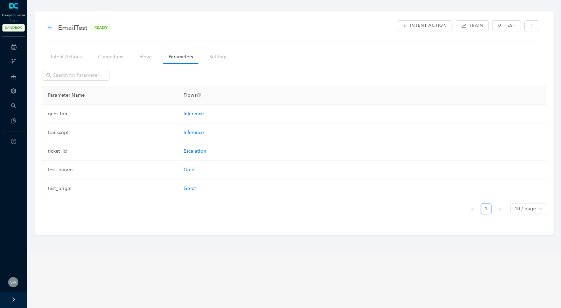
click at [52, 29] on icon "arrow-left" at bounding box center [49, 27] width 5 height 5
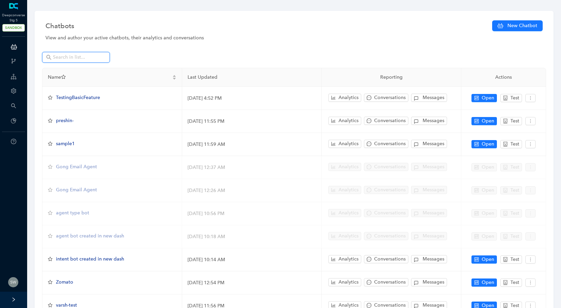
click at [64, 59] on input "text" at bounding box center [76, 57] width 47 height 7
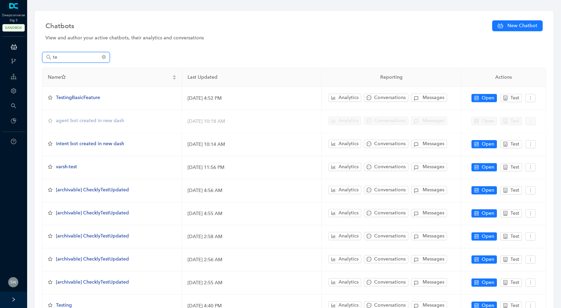
type input "t"
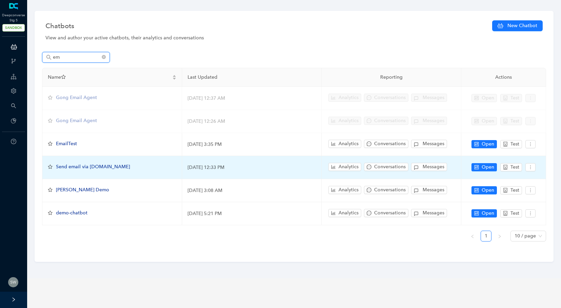
type input "em"
click at [77, 168] on span "Send email via trai.io" at bounding box center [93, 167] width 74 height 6
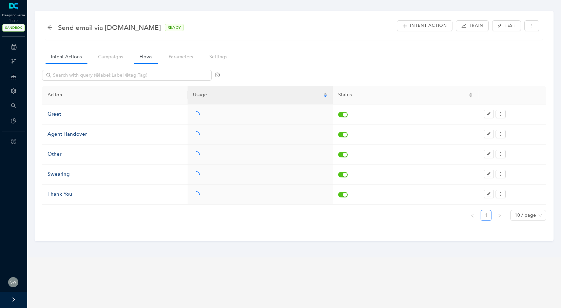
click at [142, 58] on link "Flows" at bounding box center [146, 57] width 24 height 13
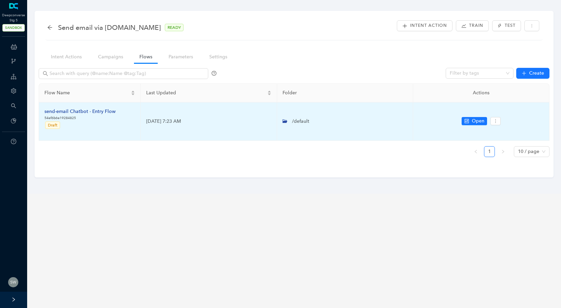
click at [69, 114] on div "send-email Chatbot - Entry Flow" at bounding box center [79, 111] width 71 height 7
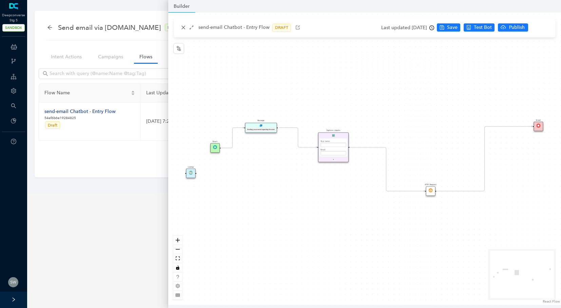
click at [272, 128] on div "Sending you an email regarding the same" at bounding box center [260, 129] width 27 height 2
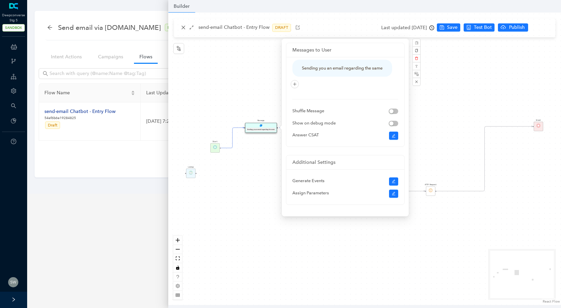
click at [433, 95] on div "Start Greet Message Sending you an email regarding the same Lookup HTTP Request…" at bounding box center [364, 159] width 393 height 292
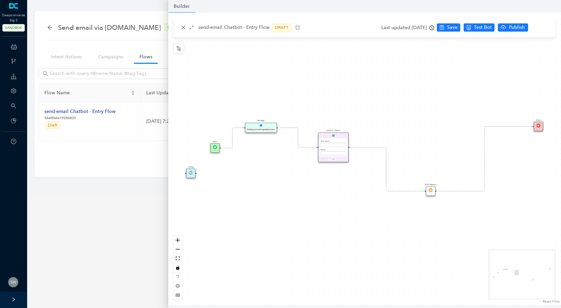
click at [329, 135] on div "Capture inputs Your name Email Submit P" at bounding box center [333, 147] width 31 height 29
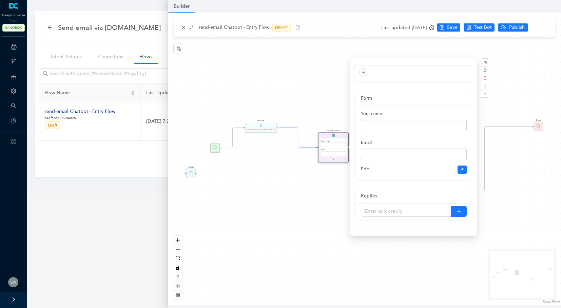
scroll to position [12, 0]
click at [479, 138] on div "Start Greet Message Sending you an email regarding the same Lookup HTTP Request…" at bounding box center [364, 159] width 393 height 292
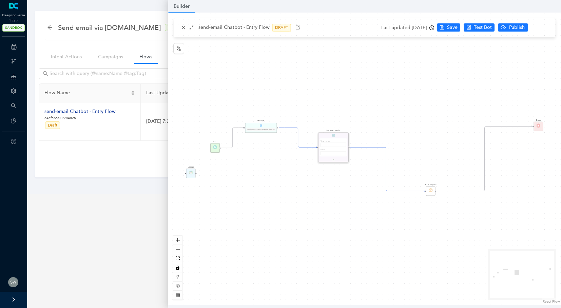
scroll to position [0, 0]
click at [427, 189] on div "HTTP Request" at bounding box center [430, 190] width 9 height 9
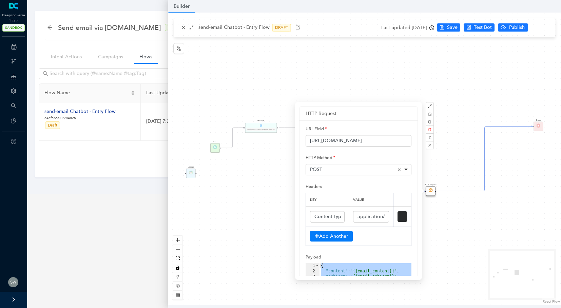
click at [184, 30] on div "Start Greet Message Sending you an email regarding the same Lookup HTTP Request…" at bounding box center [364, 159] width 393 height 292
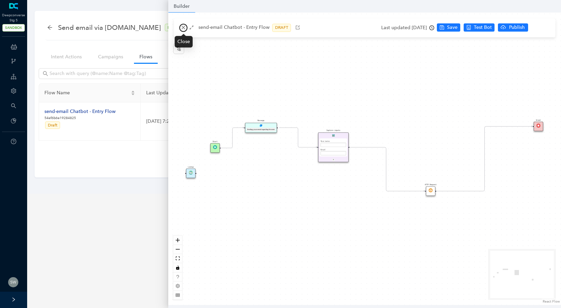
click at [184, 30] on button "button" at bounding box center [183, 28] width 8 height 8
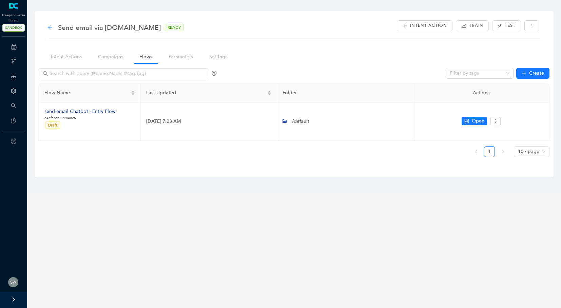
click at [52, 30] on icon "arrow-left" at bounding box center [49, 27] width 5 height 5
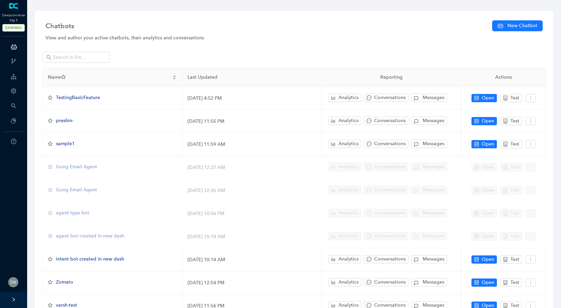
scroll to position [59, 0]
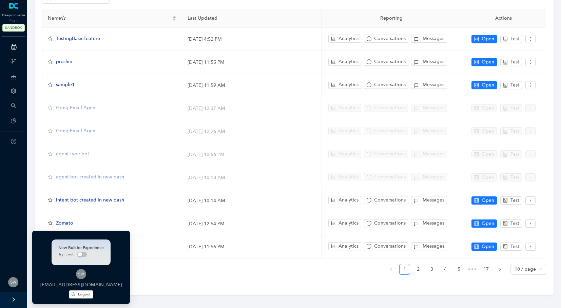
click at [11, 279] on img at bounding box center [13, 282] width 10 height 10
click at [78, 294] on span "Logout" at bounding box center [84, 294] width 13 height 6
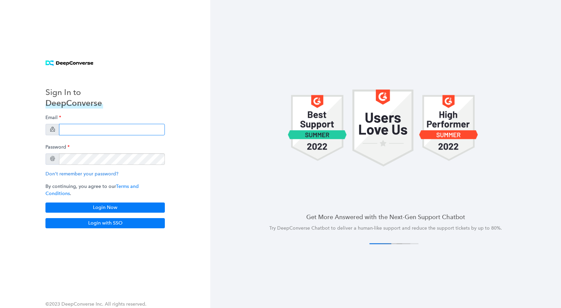
click at [87, 128] on input "email" at bounding box center [112, 130] width 106 height 12
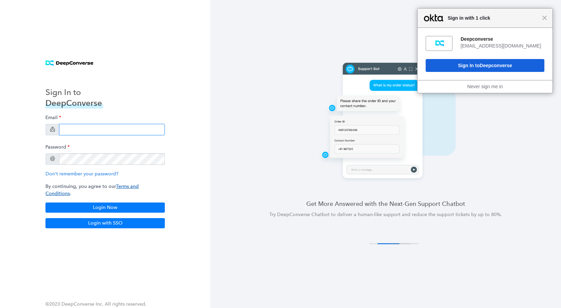
type input "[PERSON_NAME][EMAIL_ADDRESS][PERSON_NAME][DOMAIN_NAME]"
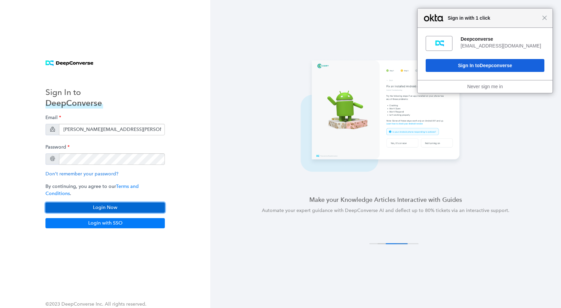
click at [82, 202] on button "Login Now" at bounding box center [104, 207] width 119 height 10
